Goal: Transaction & Acquisition: Purchase product/service

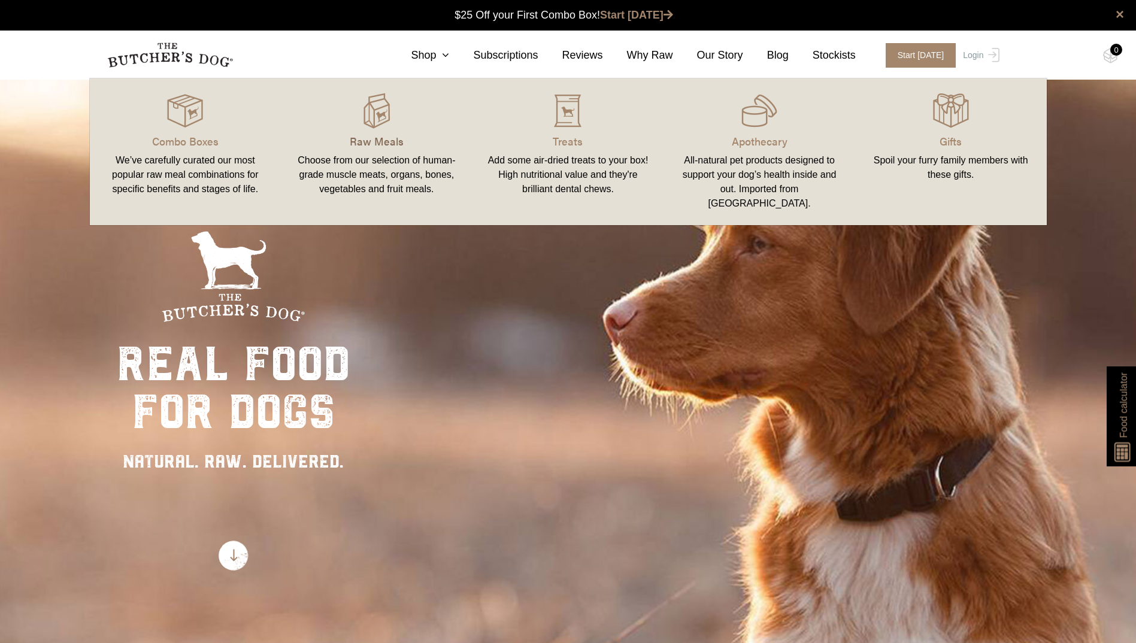
click at [386, 140] on p "Raw Meals" at bounding box center [376, 141] width 163 height 16
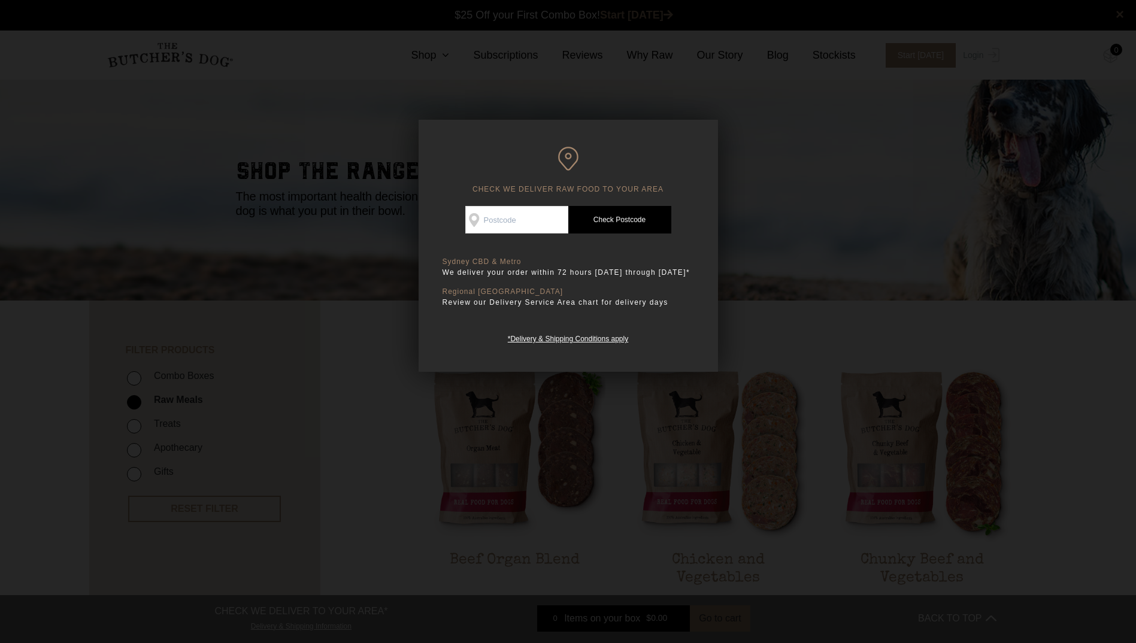
click at [538, 219] on input "Check Availability At" at bounding box center [516, 220] width 103 height 28
type input "2769"
click at [599, 214] on link "Check Postcode" at bounding box center [619, 220] width 103 height 28
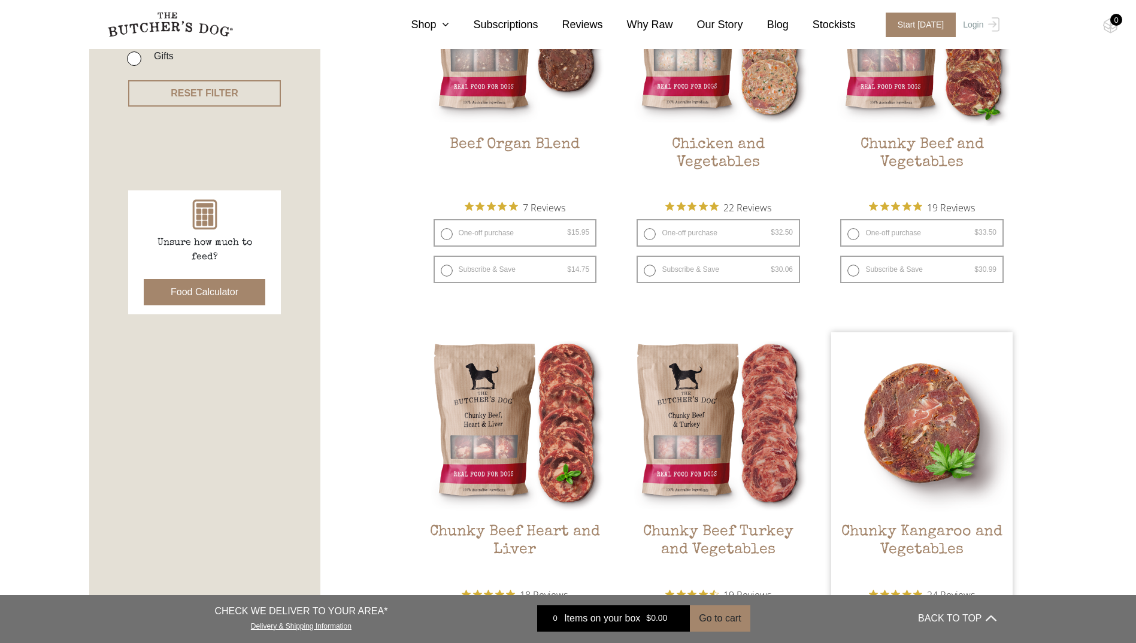
scroll to position [479, 0]
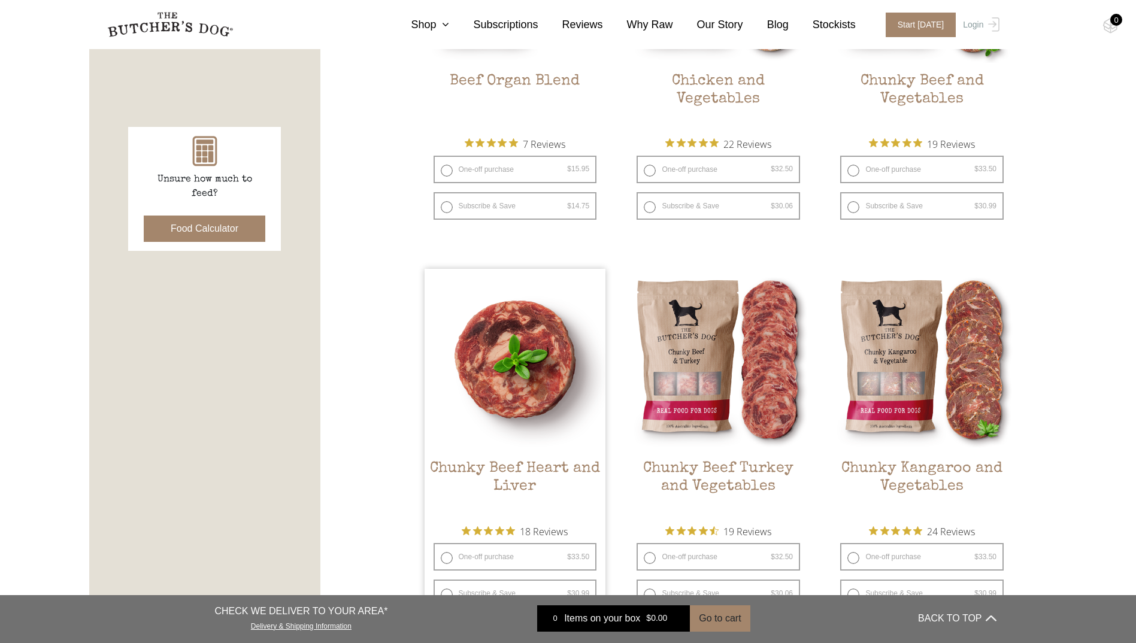
click at [506, 478] on h2 "Chunky Beef Heart and Liver" at bounding box center [514, 488] width 181 height 56
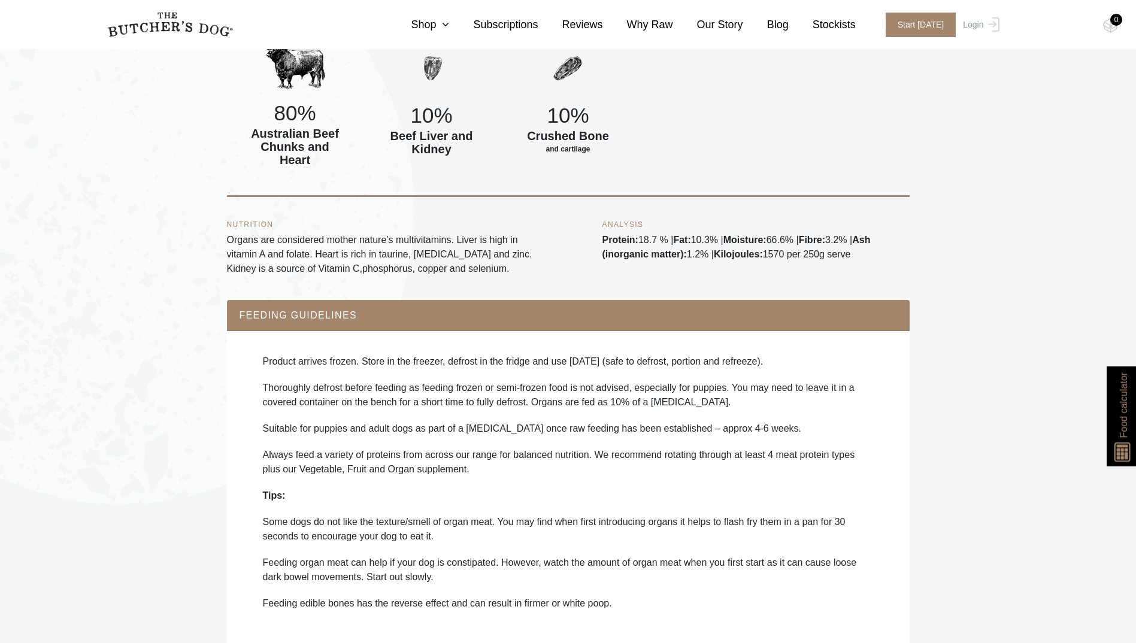
scroll to position [1161, 0]
